Goal: Task Accomplishment & Management: Manage account settings

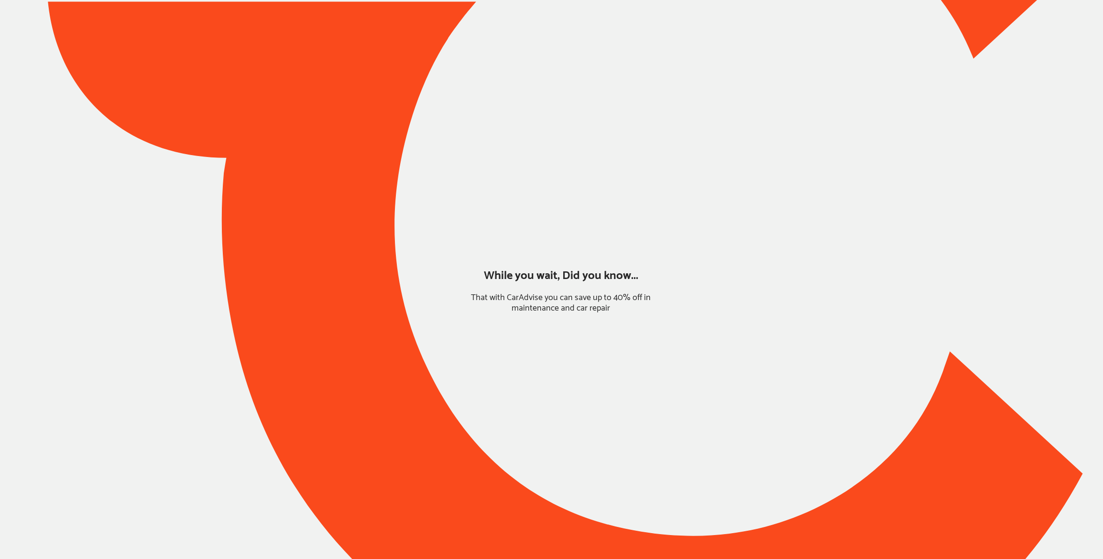
type input "*******"
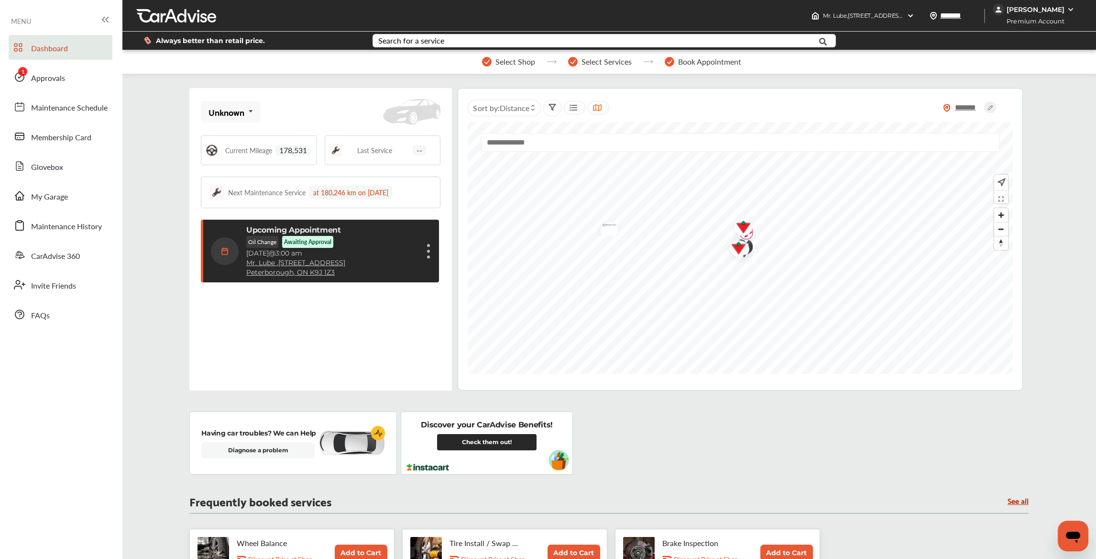
click at [1017, 4] on div "[PERSON_NAME]" at bounding box center [1035, 9] width 84 height 11
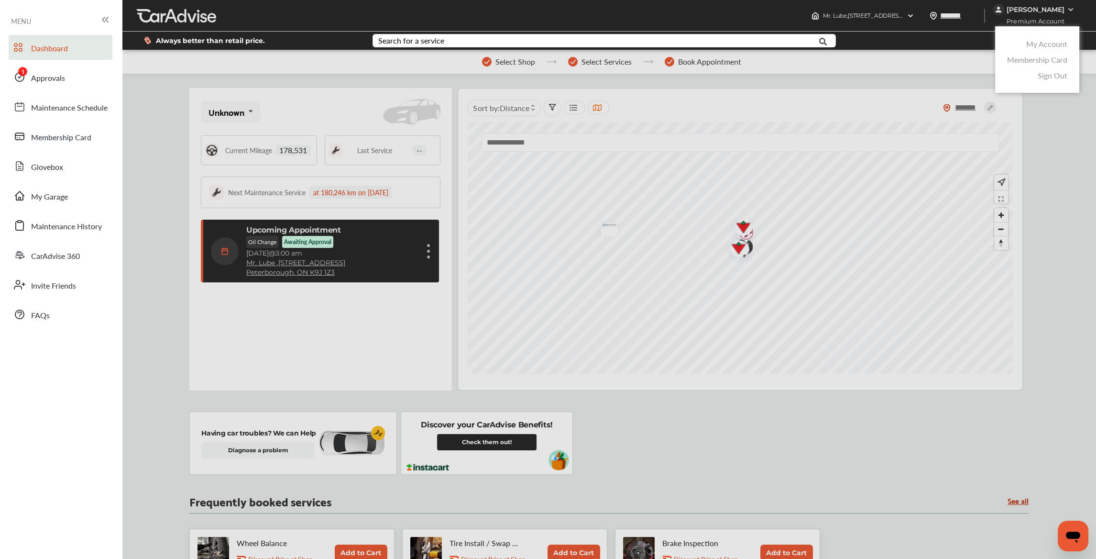
click at [1039, 46] on link "My Account" at bounding box center [1046, 43] width 41 height 11
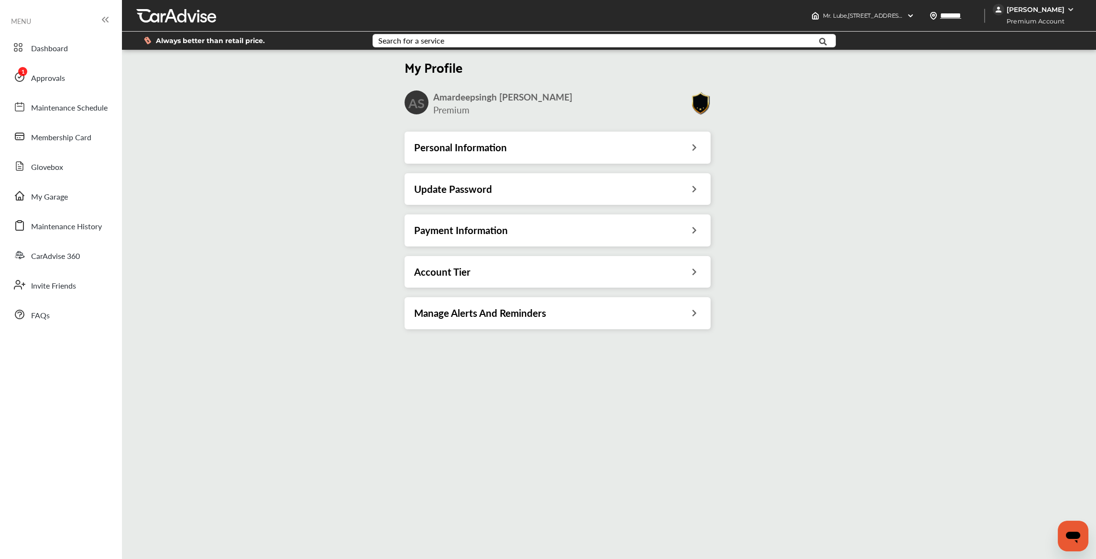
click at [548, 223] on div "Payment Information" at bounding box center [558, 230] width 306 height 32
click at [540, 232] on div "Payment Information" at bounding box center [557, 230] width 287 height 12
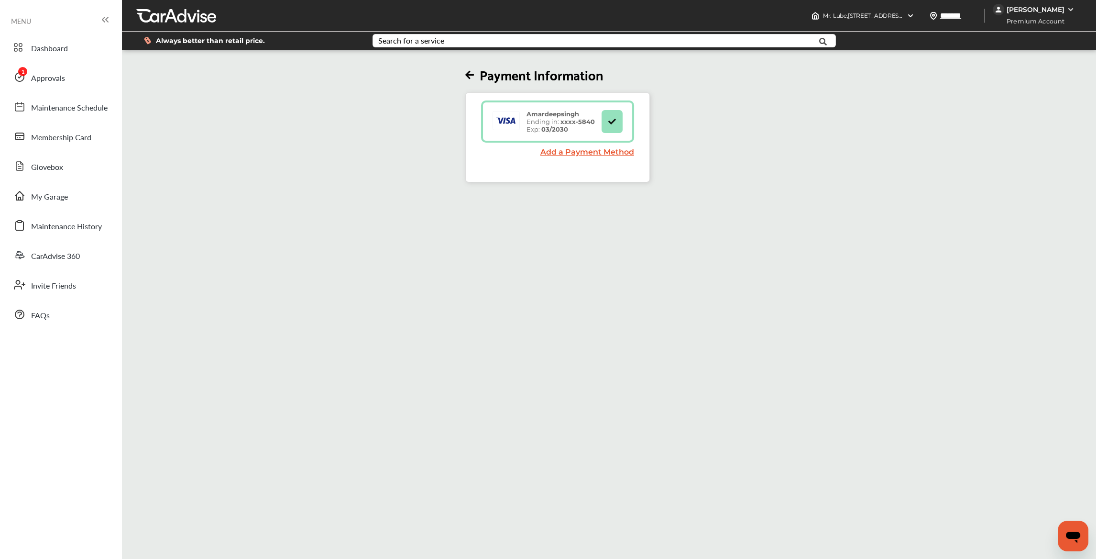
click at [558, 153] on link "Add a Payment Method" at bounding box center [588, 151] width 94 height 9
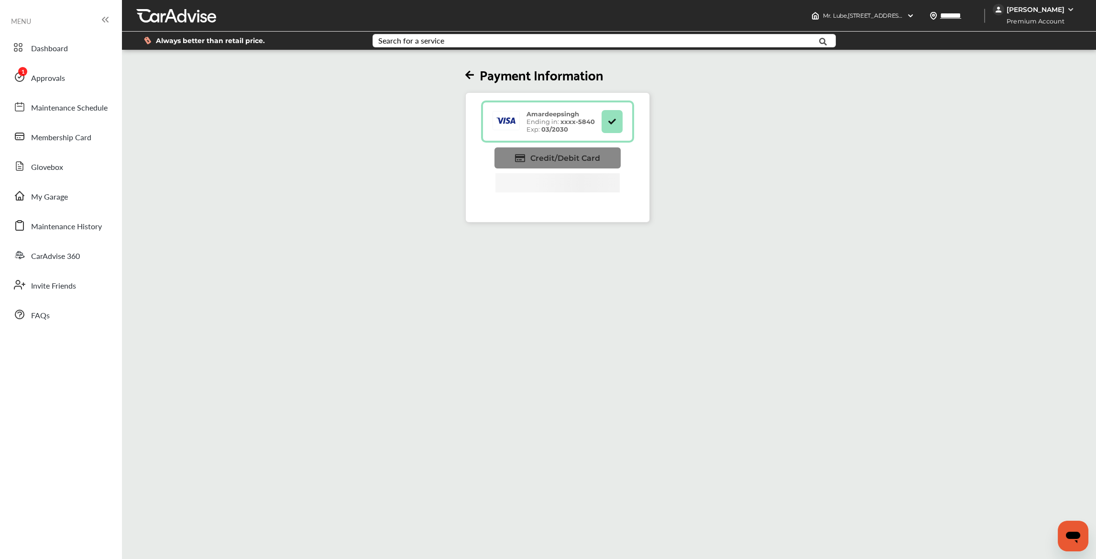
click at [552, 157] on span "Credit/Debit Card" at bounding box center [565, 158] width 70 height 9
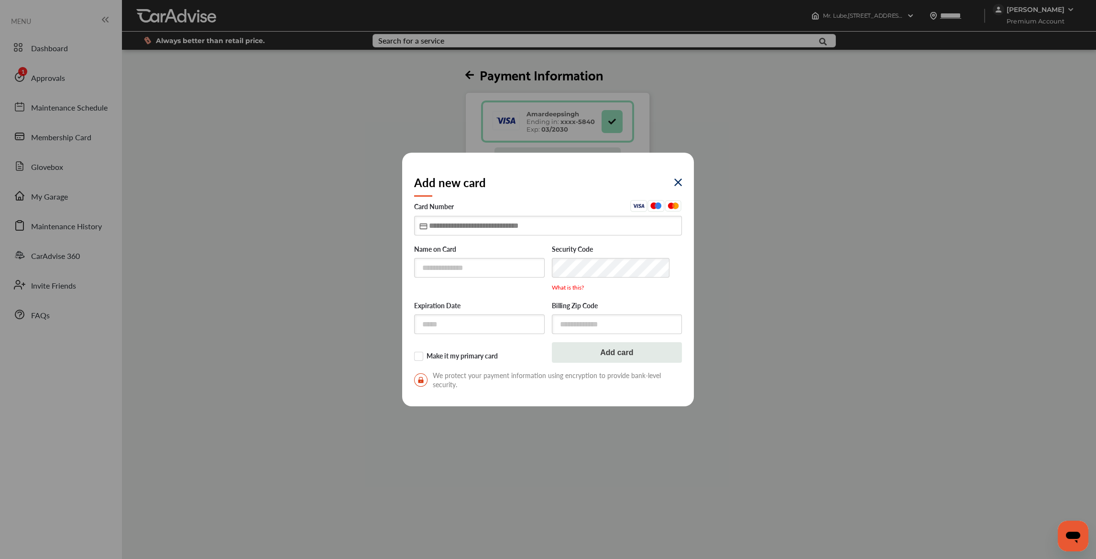
click at [432, 229] on input "text" at bounding box center [548, 226] width 268 height 20
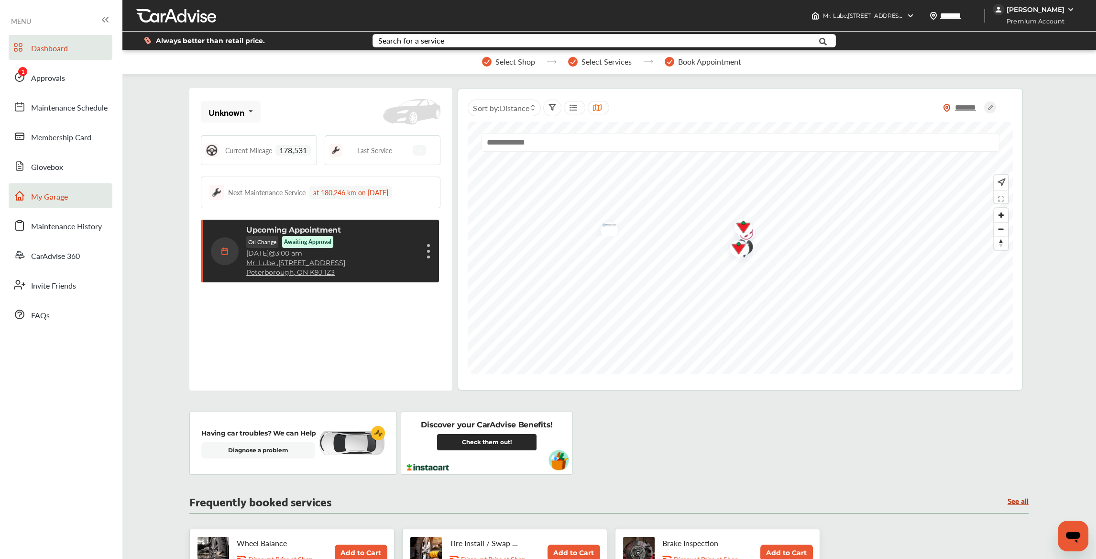
click at [51, 195] on span "My Garage" at bounding box center [49, 197] width 37 height 12
